Goal: Information Seeking & Learning: Compare options

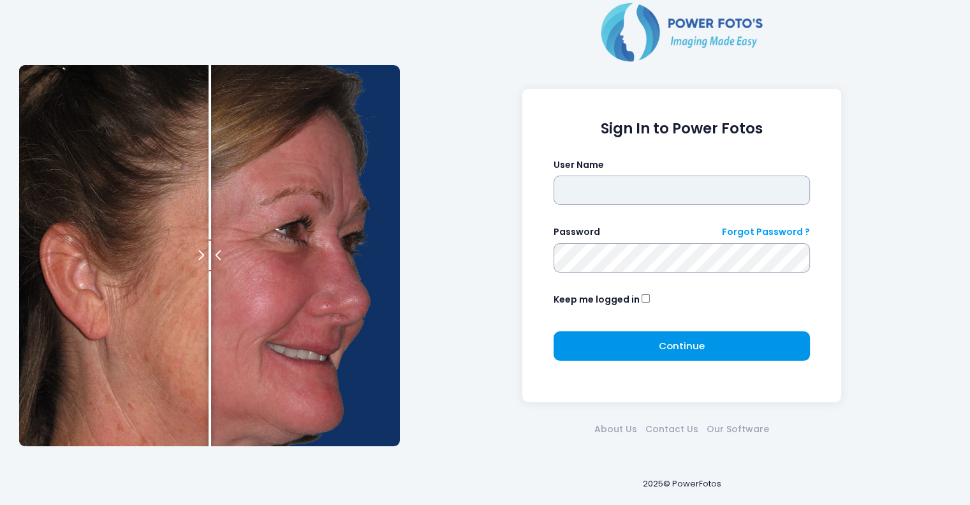
type input "*****"
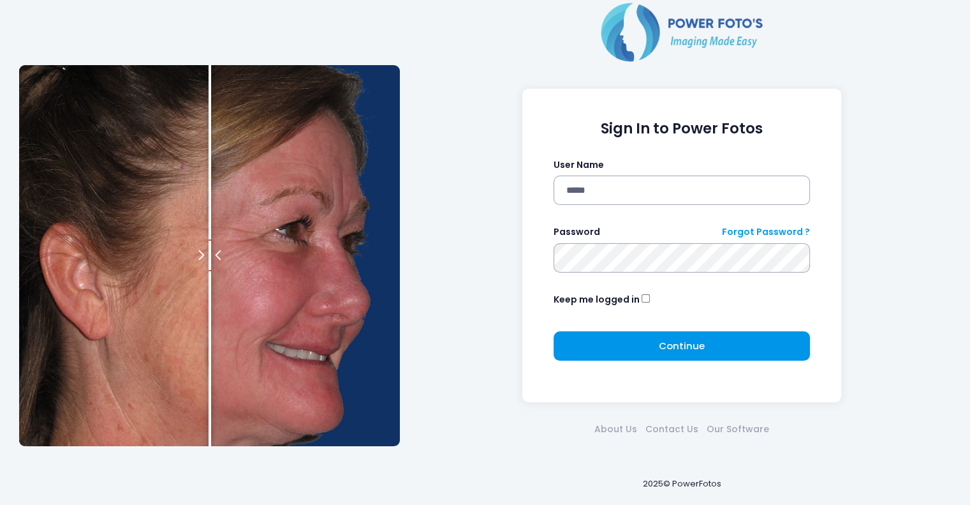
click at [671, 346] on span "Continue" at bounding box center [682, 345] width 46 height 13
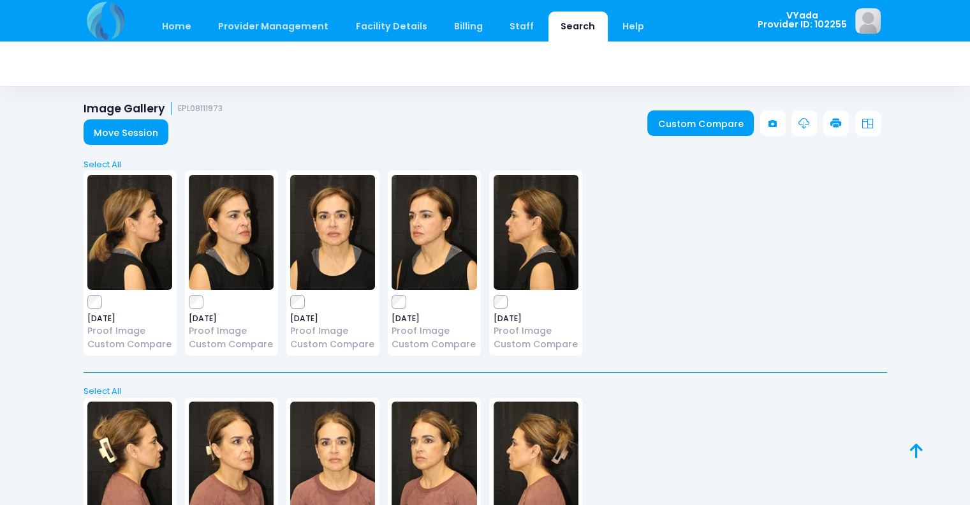
click at [558, 23] on link "Search" at bounding box center [578, 26] width 59 height 30
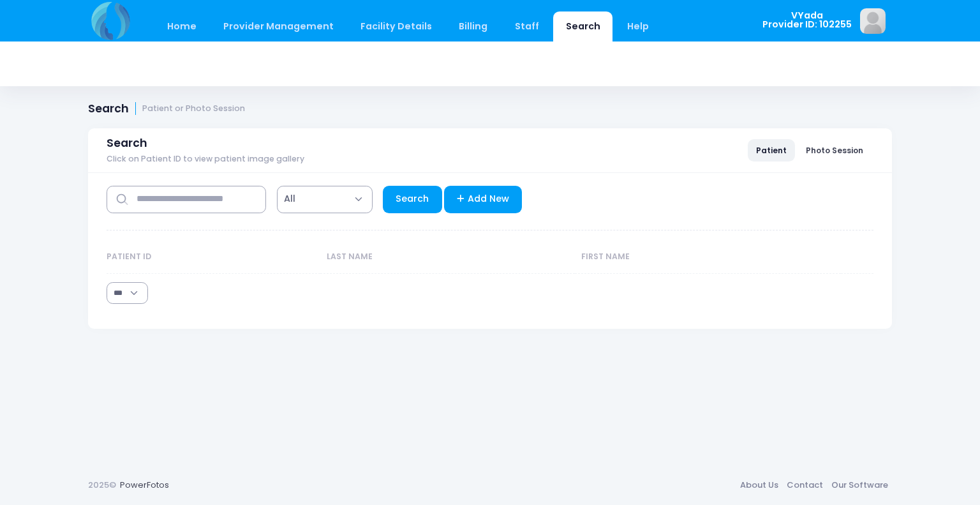
select select "***"
click at [140, 203] on input "text" at bounding box center [186, 199] width 159 height 27
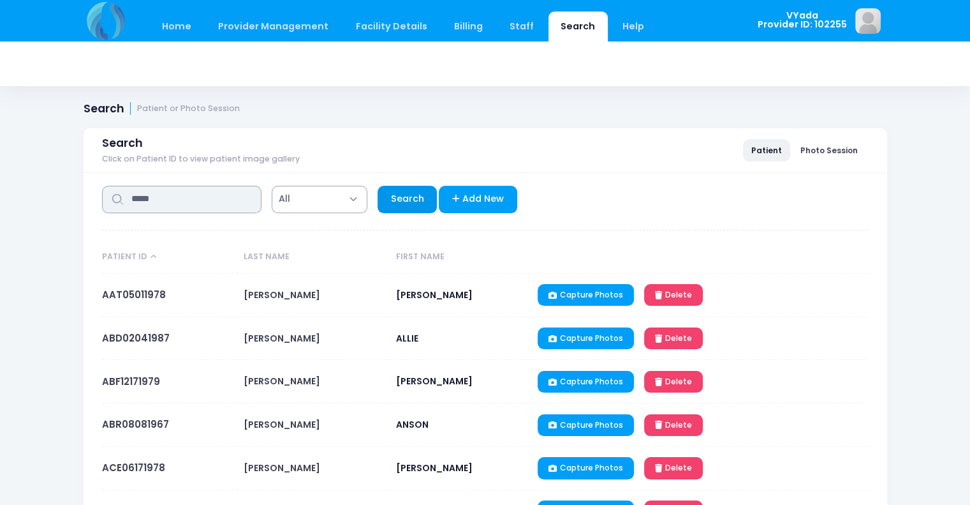
type input "*****"
click at [392, 209] on link "Search" at bounding box center [407, 199] width 59 height 27
select select "***"
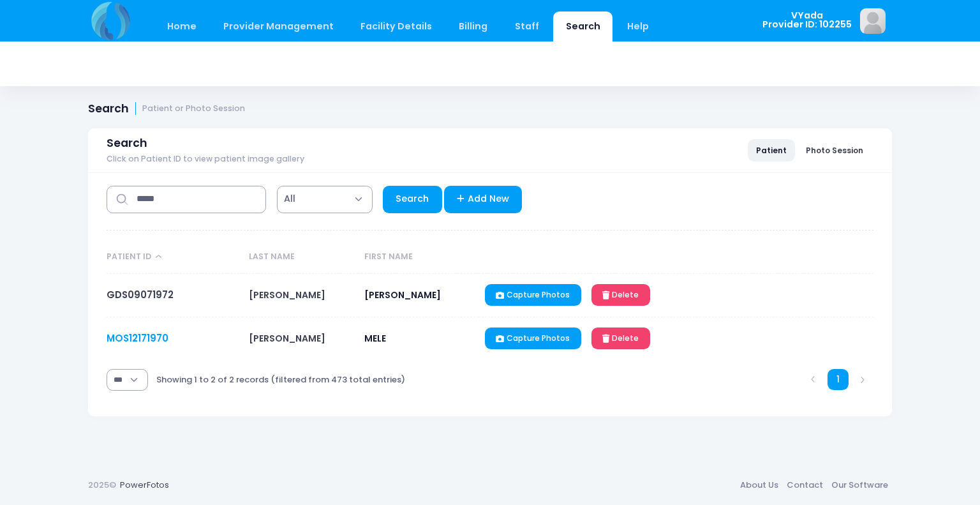
click at [138, 334] on link "MOS12171970" at bounding box center [138, 337] width 62 height 13
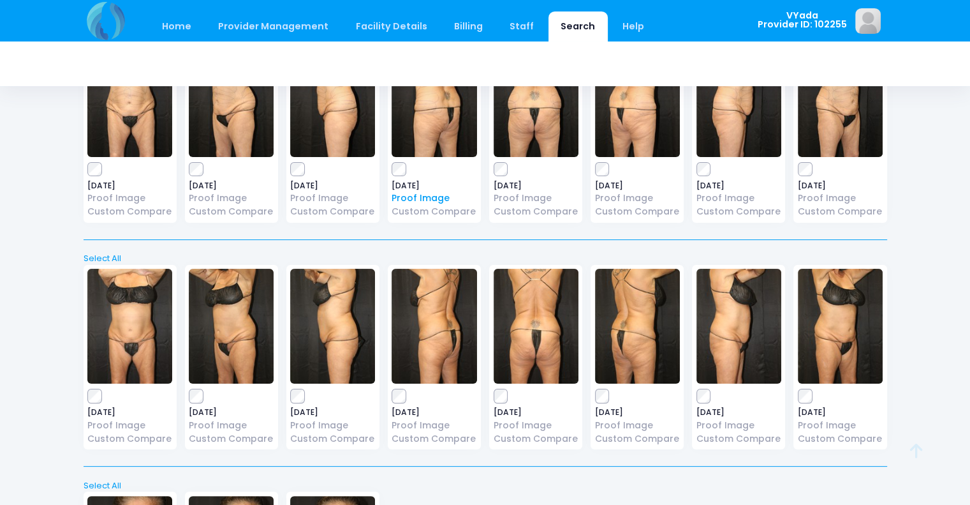
scroll to position [133, 0]
click at [912, 451] on icon at bounding box center [916, 450] width 13 height 1
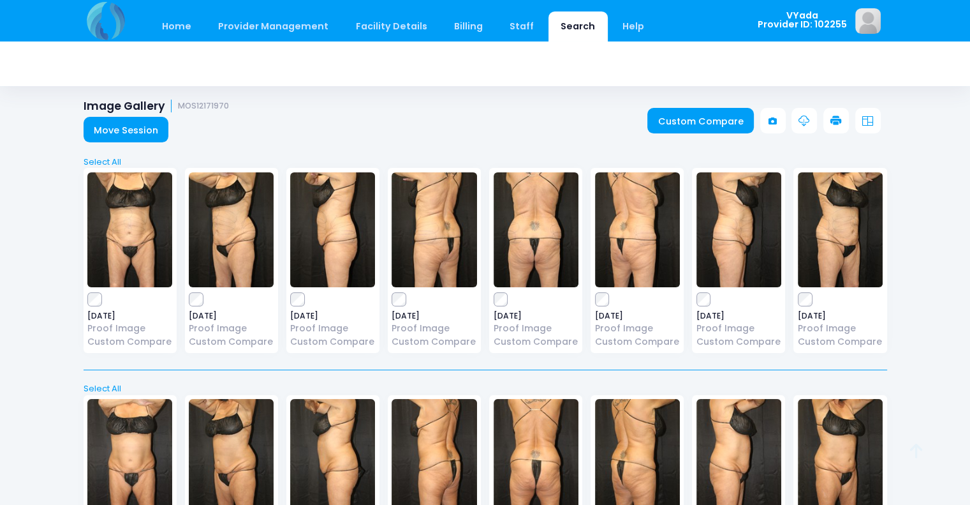
scroll to position [0, 0]
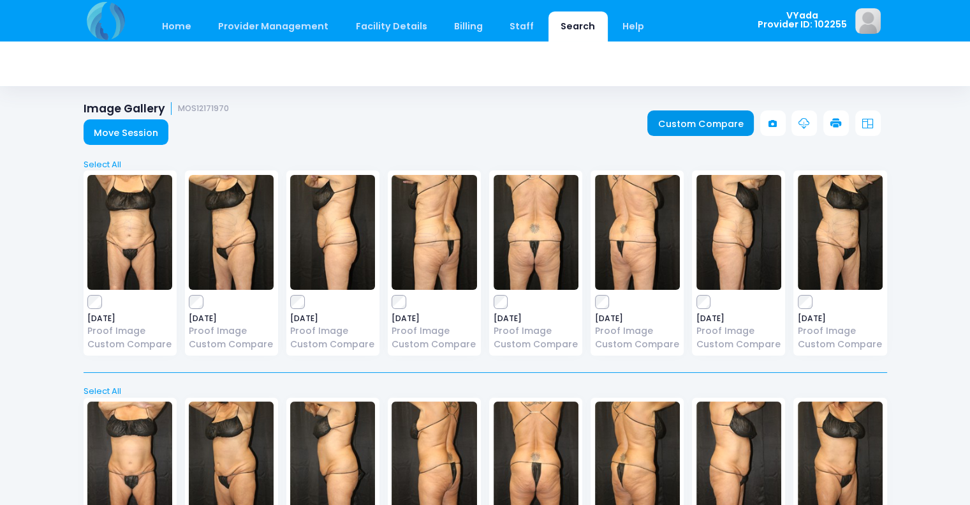
click at [681, 122] on link "Custom Compare" at bounding box center [701, 123] width 107 height 26
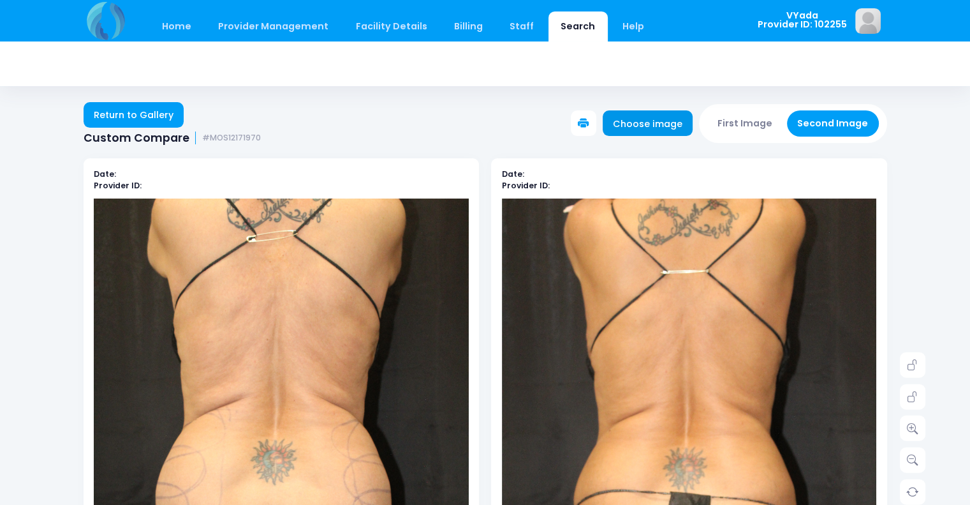
click at [650, 126] on link "Choose image" at bounding box center [648, 123] width 91 height 26
click at [120, 115] on link "Return to Gallery" at bounding box center [134, 115] width 101 height 26
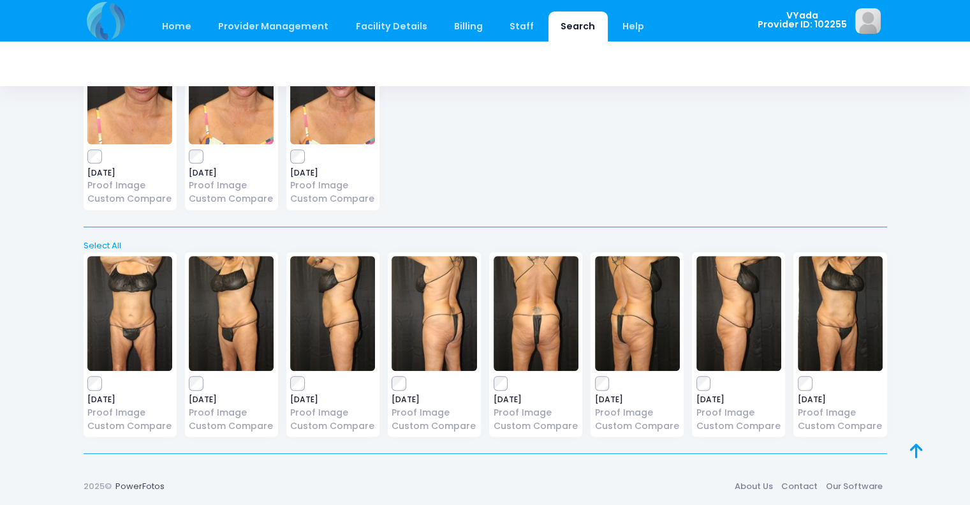
scroll to position [600, 0]
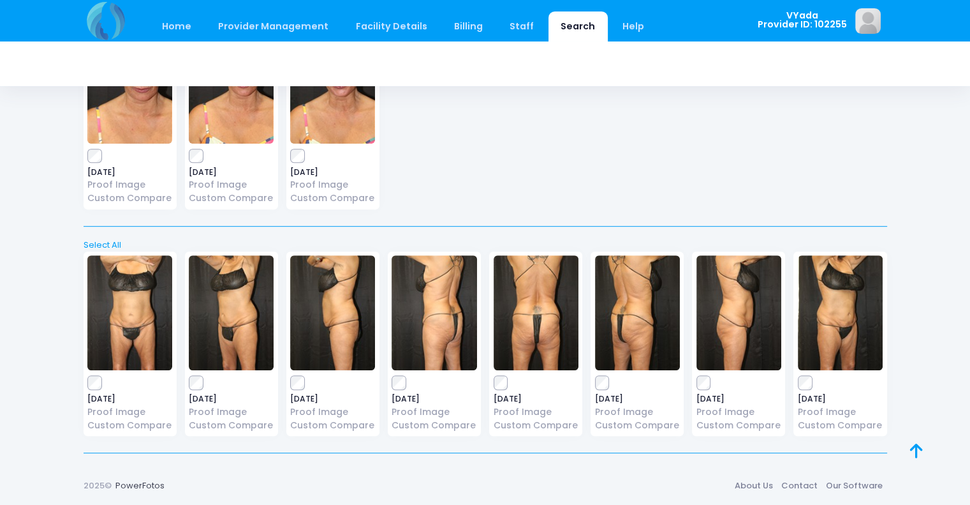
drag, startPoint x: 502, startPoint y: 501, endPoint x: 833, endPoint y: 207, distance: 443.3
click at [833, 207] on div "[DATE] Proof Image Custom Compare [DATE] Proof Image [DATE]" at bounding box center [485, 118] width 812 height 205
click at [914, 451] on icon at bounding box center [916, 450] width 13 height 1
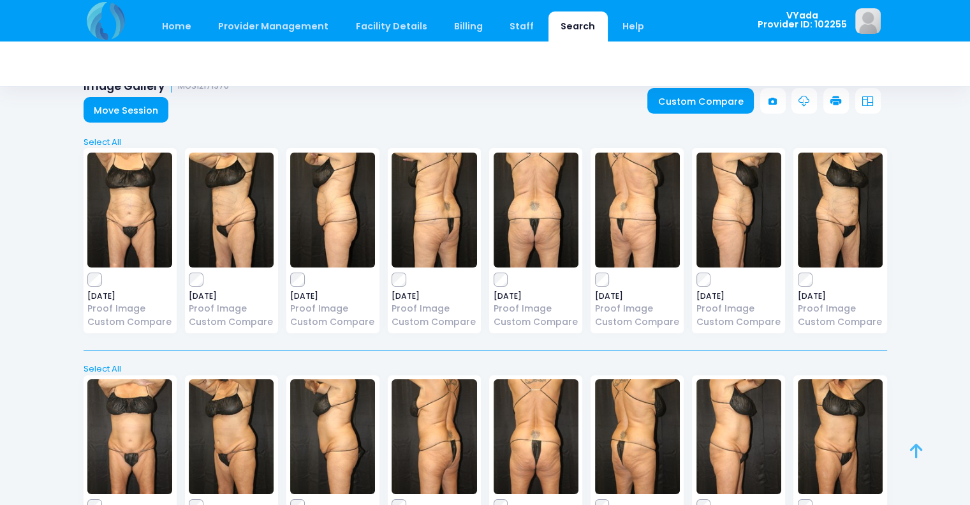
scroll to position [0, 0]
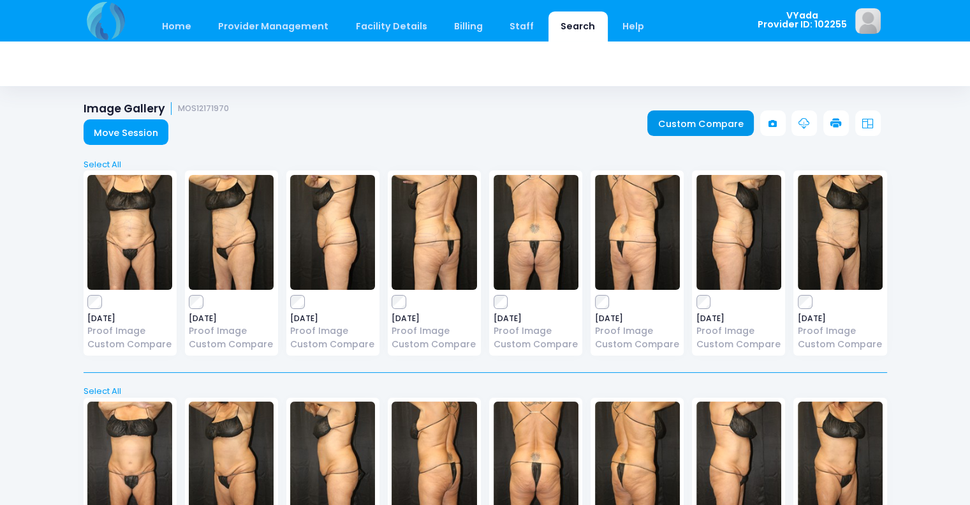
click at [686, 119] on link "Custom Compare" at bounding box center [701, 123] width 107 height 26
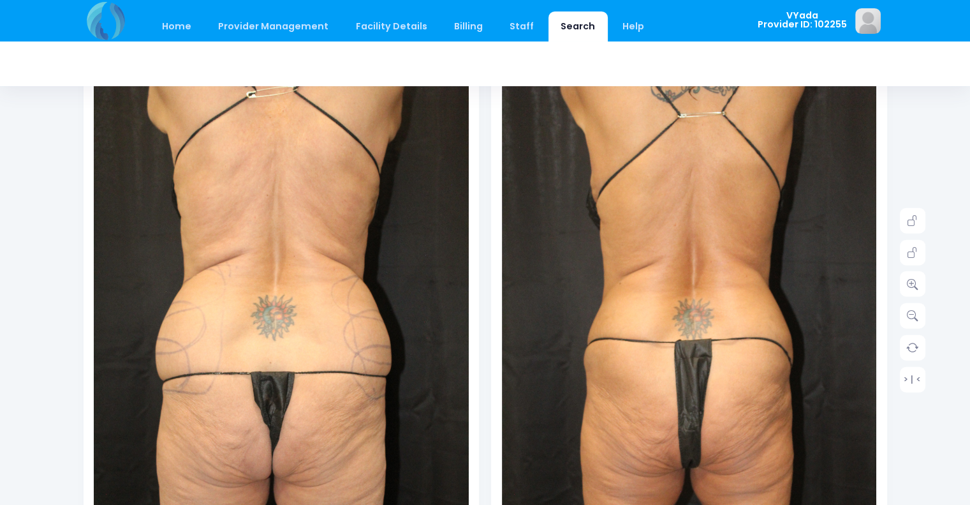
scroll to position [148, 0]
